Goal: Navigation & Orientation: Find specific page/section

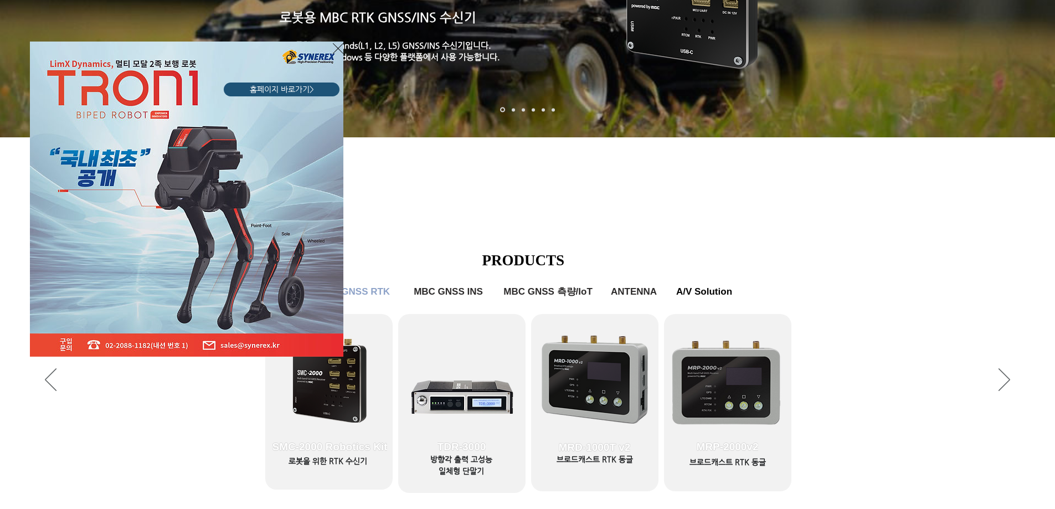
click at [909, 437] on div "LimX Dinamics" at bounding box center [527, 254] width 1055 height 509
click at [42, 376] on div "LimX Dinamics" at bounding box center [527, 254] width 1055 height 509
click at [341, 54] on icon "사이트로 돌아가기" at bounding box center [338, 49] width 11 height 14
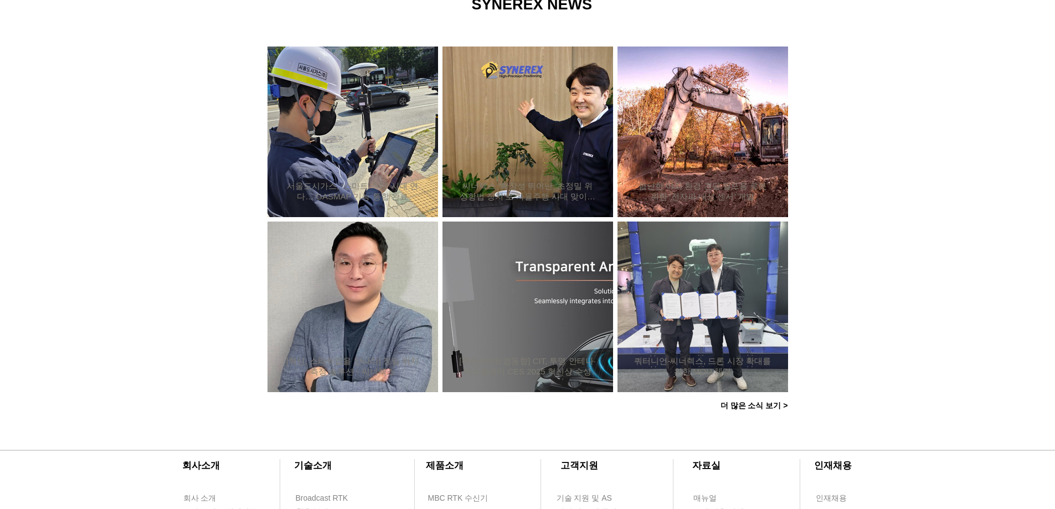
scroll to position [842, 0]
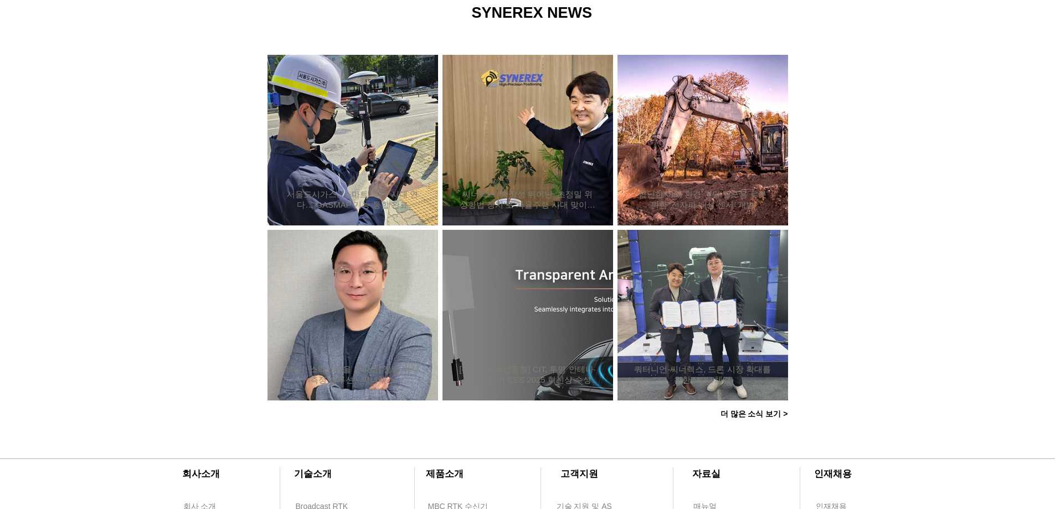
click at [765, 416] on span "더 많은 소식 보기 >" at bounding box center [755, 414] width 68 height 10
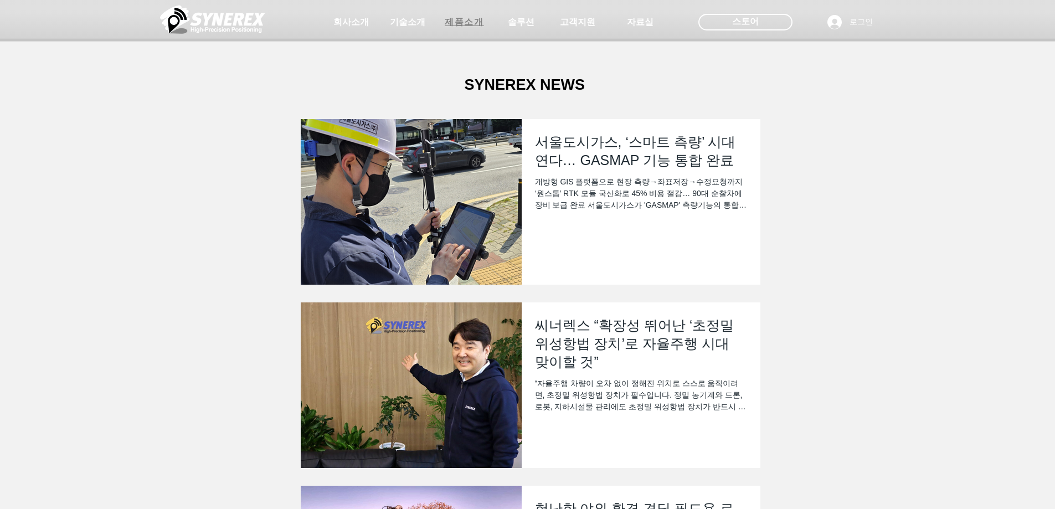
click at [480, 30] on span "제품소개" at bounding box center [464, 22] width 55 height 22
